Goal: Task Accomplishment & Management: Use online tool/utility

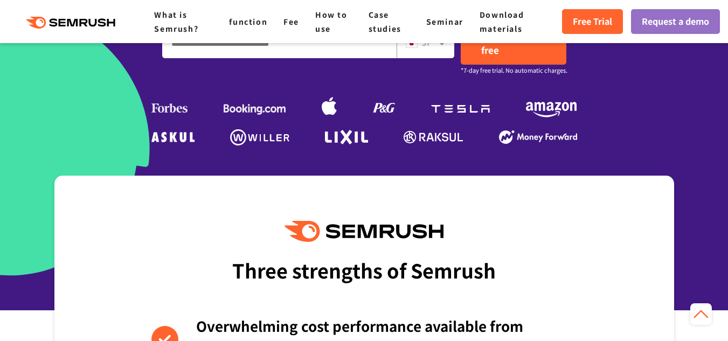
scroll to position [269, 0]
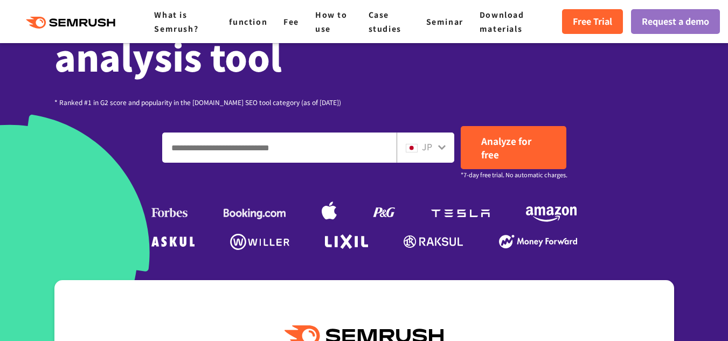
click at [273, 142] on input "Enter a domain, keyword or URL" at bounding box center [279, 147] width 233 height 29
click at [364, 140] on input "Enter a domain, keyword or URL" at bounding box center [279, 147] width 233 height 29
click at [290, 140] on input "Enter a domain, keyword or URL" at bounding box center [279, 147] width 233 height 29
paste input "**********"
type input "**********"
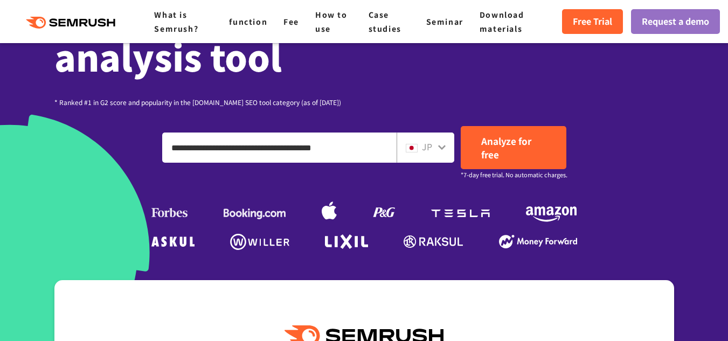
click at [431, 144] on font "JP" at bounding box center [427, 146] width 10 height 13
click at [441, 143] on icon at bounding box center [441, 147] width 9 height 9
click at [441, 147] on icon at bounding box center [441, 147] width 9 height 9
click at [425, 146] on font "JP" at bounding box center [427, 146] width 10 height 13
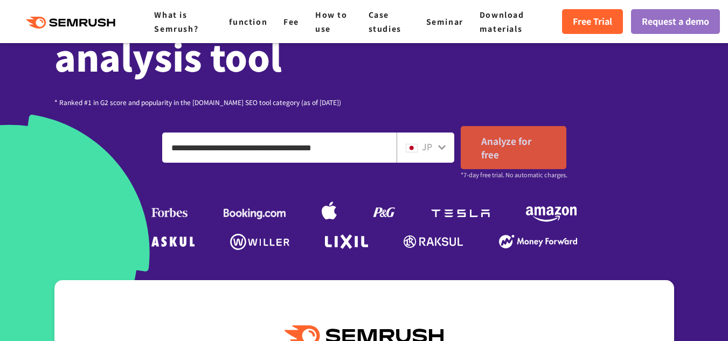
click at [493, 147] on font "Analyze for free" at bounding box center [506, 147] width 50 height 27
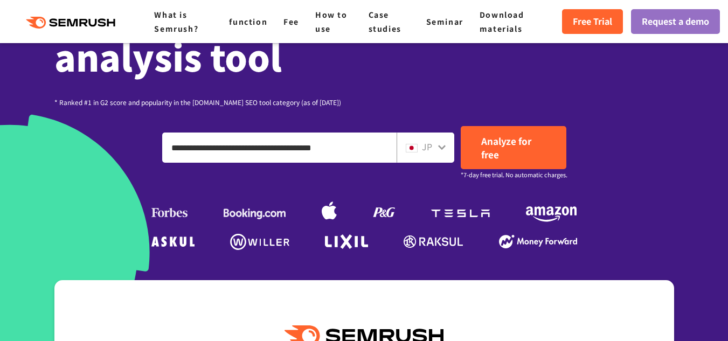
click at [430, 150] on font "JP" at bounding box center [427, 146] width 10 height 13
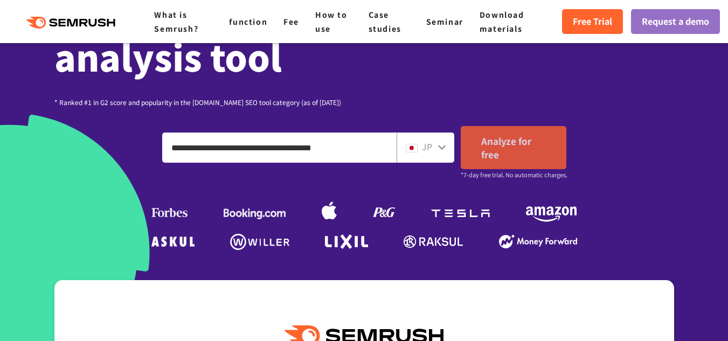
click at [484, 147] on font "Analyze for free" at bounding box center [506, 147] width 50 height 27
